Goal: Task Accomplishment & Management: Complete application form

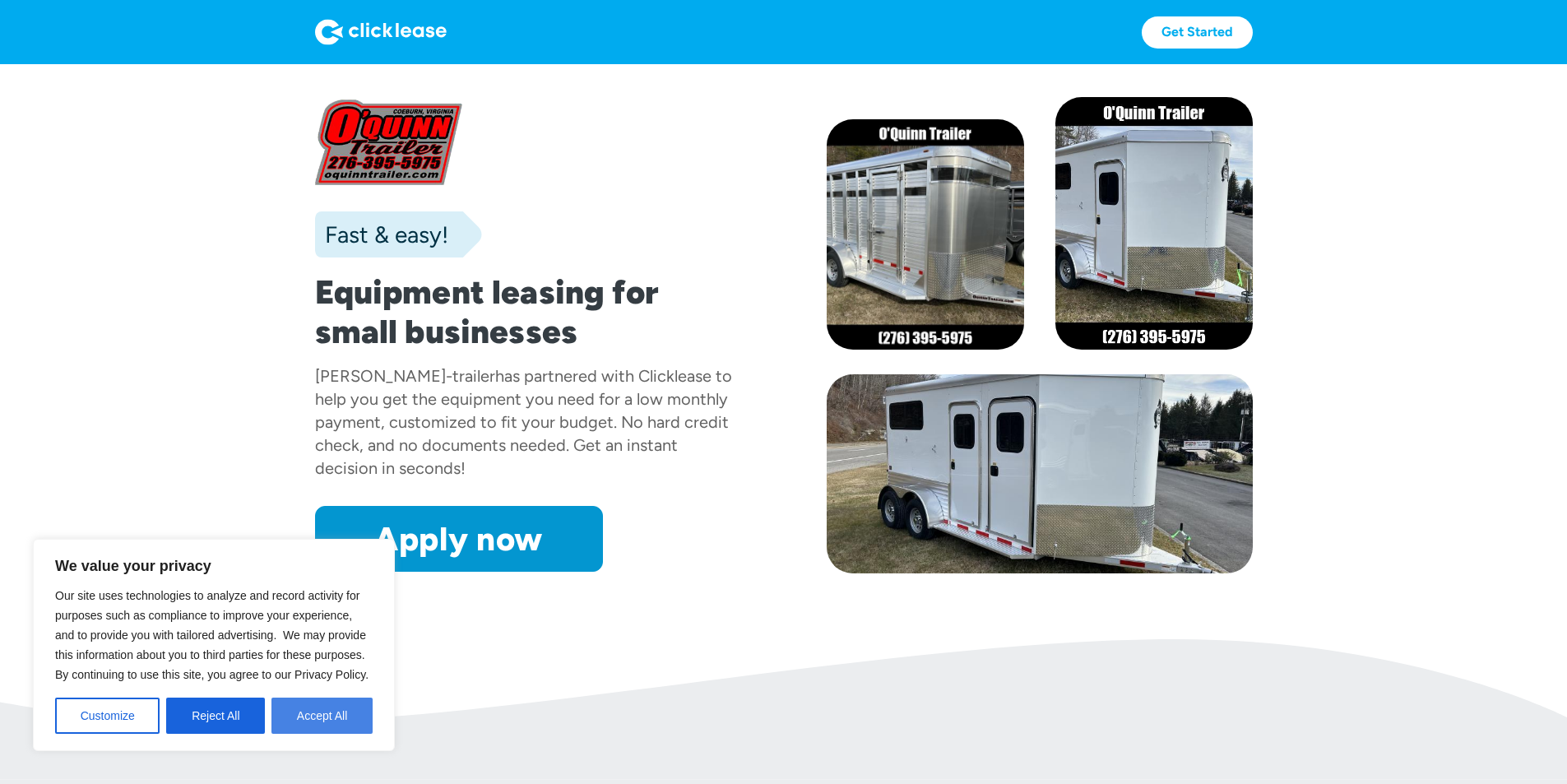
click at [334, 719] on button "Accept All" at bounding box center [322, 715] width 101 height 36
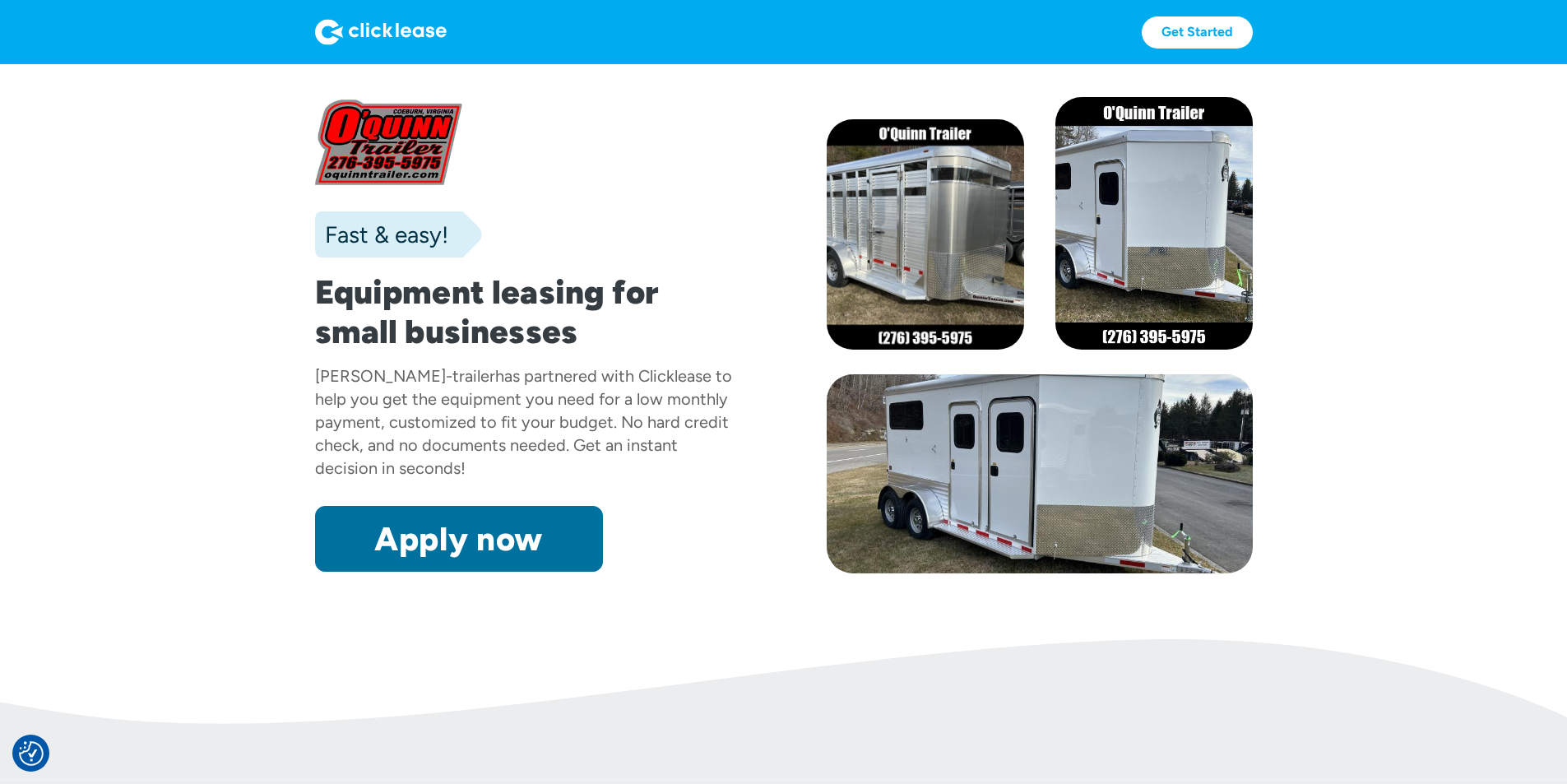
click at [435, 571] on link "Apply now" at bounding box center [459, 539] width 288 height 66
